Goal: Task Accomplishment & Management: Use online tool/utility

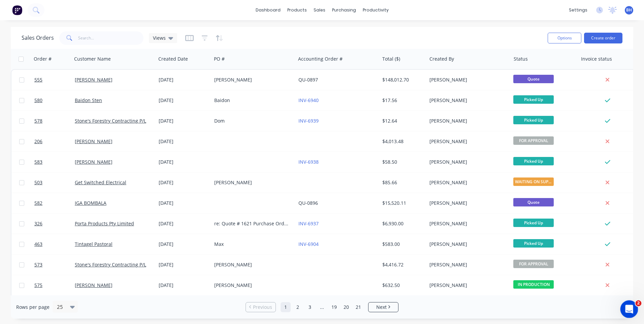
click at [628, 306] on icon "Open Intercom Messenger" at bounding box center [628, 307] width 5 height 5
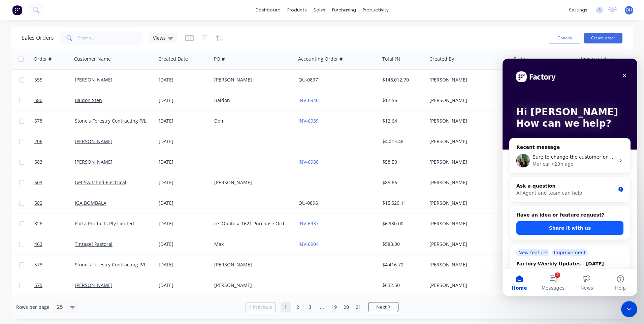
click at [541, 224] on button "Share it with us" at bounding box center [569, 227] width 107 height 13
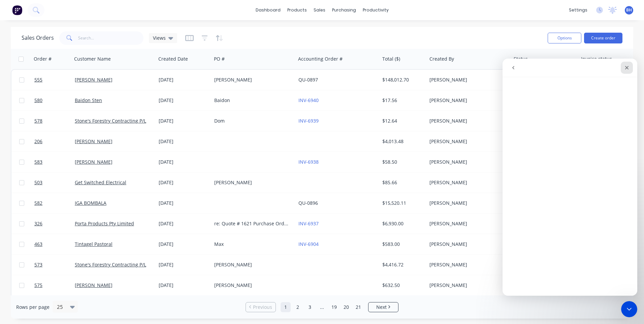
click at [625, 63] on div "Close" at bounding box center [627, 68] width 12 height 12
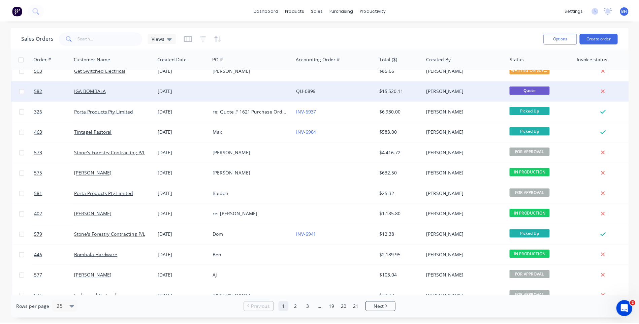
scroll to position [135, 0]
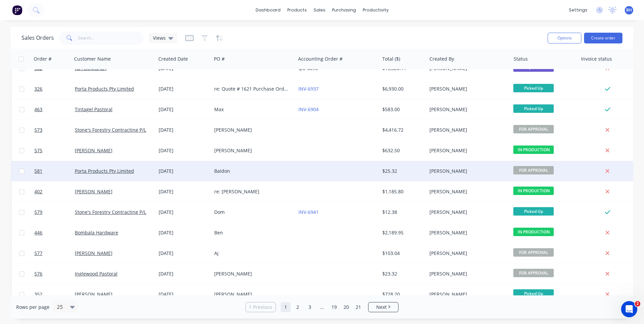
click at [305, 170] on div at bounding box center [338, 171] width 84 height 20
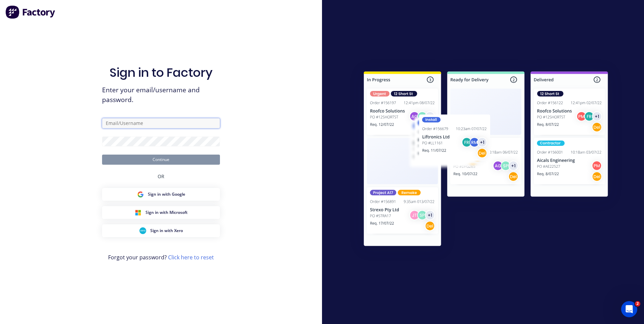
type input "[EMAIL_ADDRESS][DOMAIN_NAME]"
click at [177, 156] on button "Continue" at bounding box center [161, 160] width 118 height 10
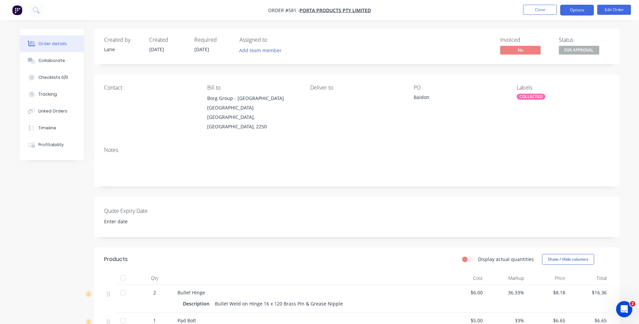
click at [572, 13] on button "Options" at bounding box center [577, 10] width 34 height 11
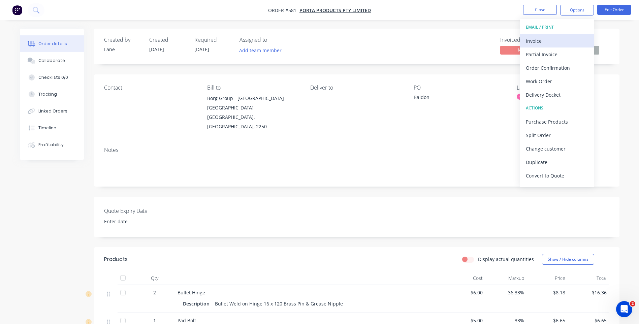
click at [538, 37] on div "Invoice" at bounding box center [557, 41] width 62 height 10
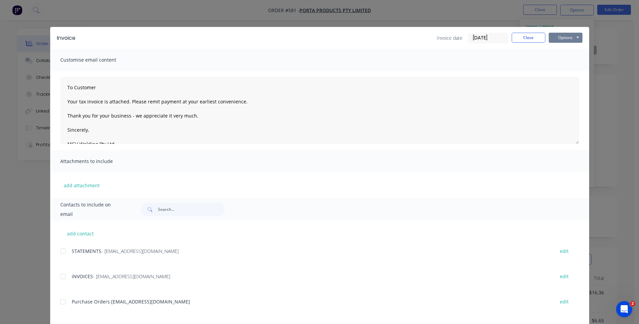
click at [560, 37] on button "Options" at bounding box center [565, 38] width 34 height 10
click at [560, 47] on button "Preview" at bounding box center [569, 49] width 43 height 11
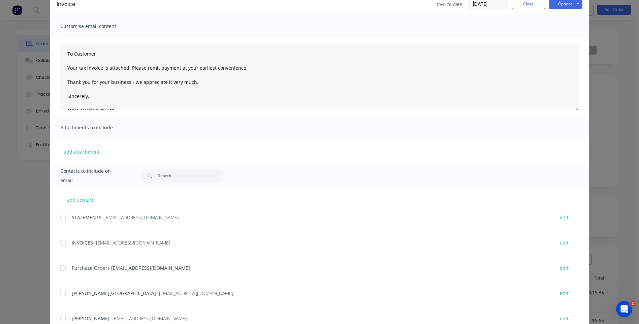
click at [61, 269] on div at bounding box center [62, 267] width 13 height 13
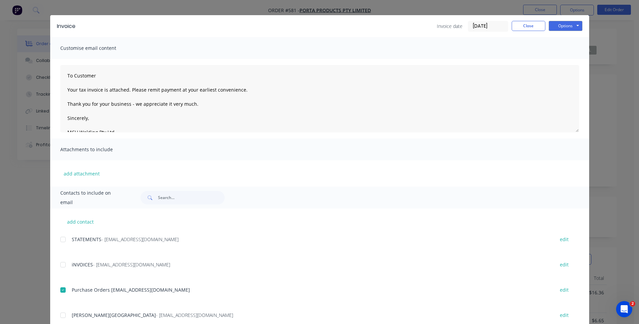
scroll to position [0, 0]
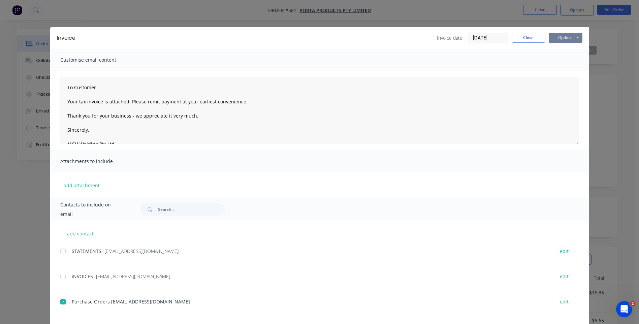
click at [564, 35] on button "Options" at bounding box center [565, 38] width 34 height 10
click at [62, 301] on div at bounding box center [62, 301] width 13 height 13
click at [559, 34] on button "Options" at bounding box center [565, 38] width 34 height 10
click at [557, 70] on button "Email" at bounding box center [569, 71] width 43 height 11
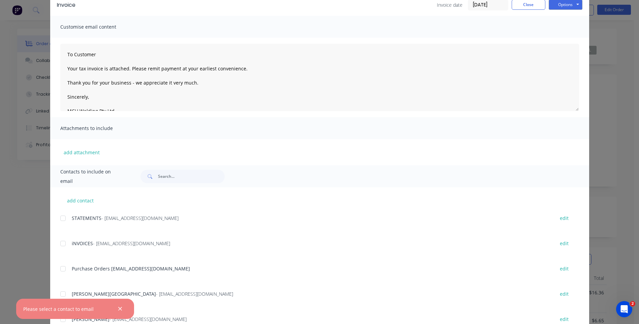
scroll to position [109, 0]
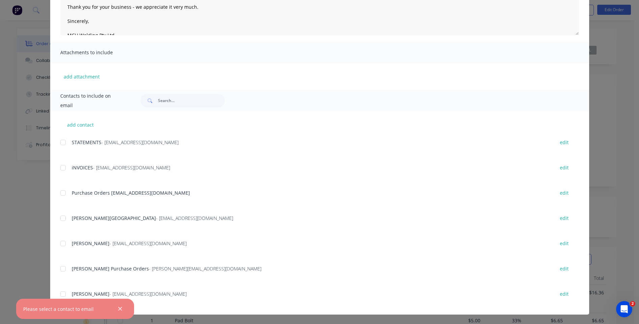
click at [64, 193] on div at bounding box center [62, 192] width 13 height 13
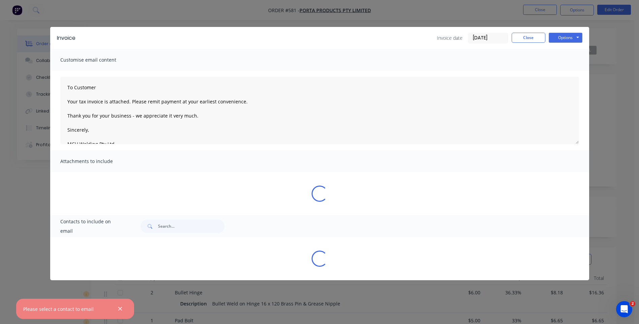
scroll to position [0, 0]
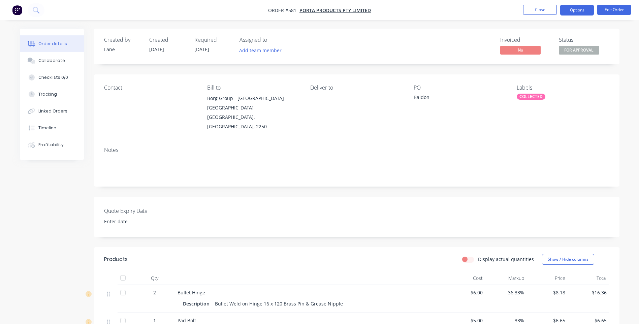
click at [563, 11] on button "Options" at bounding box center [577, 10] width 34 height 11
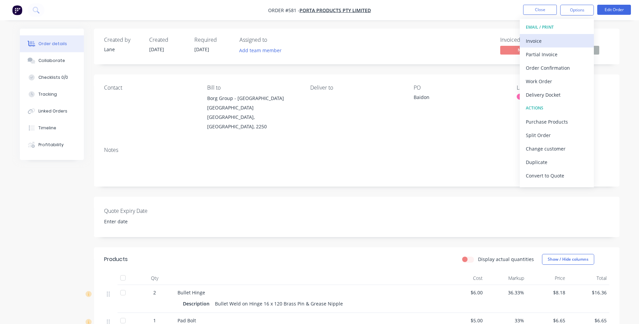
click at [536, 39] on div "Invoice" at bounding box center [557, 41] width 62 height 10
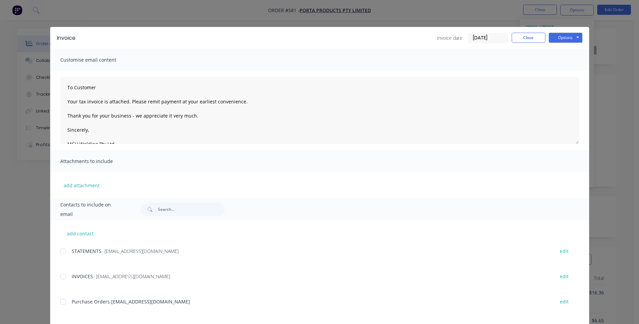
click at [61, 276] on div at bounding box center [62, 276] width 13 height 13
click at [59, 276] on div at bounding box center [62, 276] width 13 height 13
click at [59, 301] on div at bounding box center [62, 301] width 13 height 13
click at [564, 39] on button "Options" at bounding box center [565, 38] width 34 height 10
click at [561, 70] on button "Email" at bounding box center [569, 71] width 43 height 11
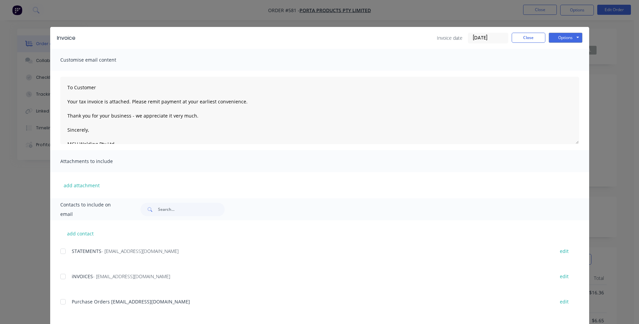
click at [58, 302] on div at bounding box center [62, 301] width 13 height 13
click at [566, 39] on button "Options" at bounding box center [565, 38] width 34 height 10
click at [559, 71] on button "Email" at bounding box center [569, 71] width 43 height 11
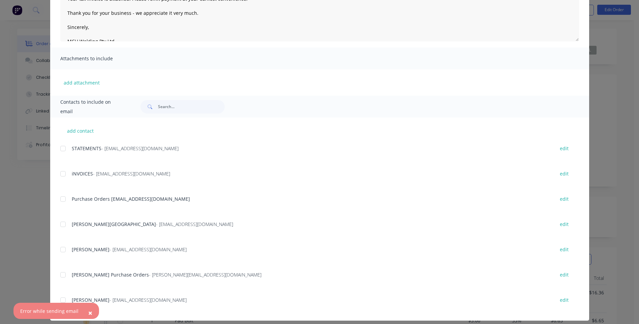
scroll to position [109, 0]
